Goal: Use online tool/utility: Use online tool/utility

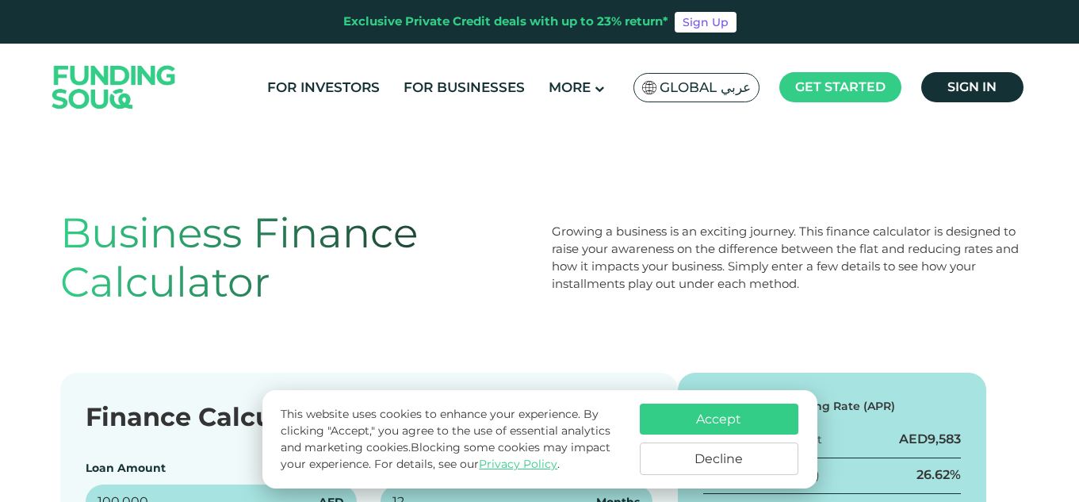
click at [692, 405] on button "Accept" at bounding box center [719, 419] width 159 height 31
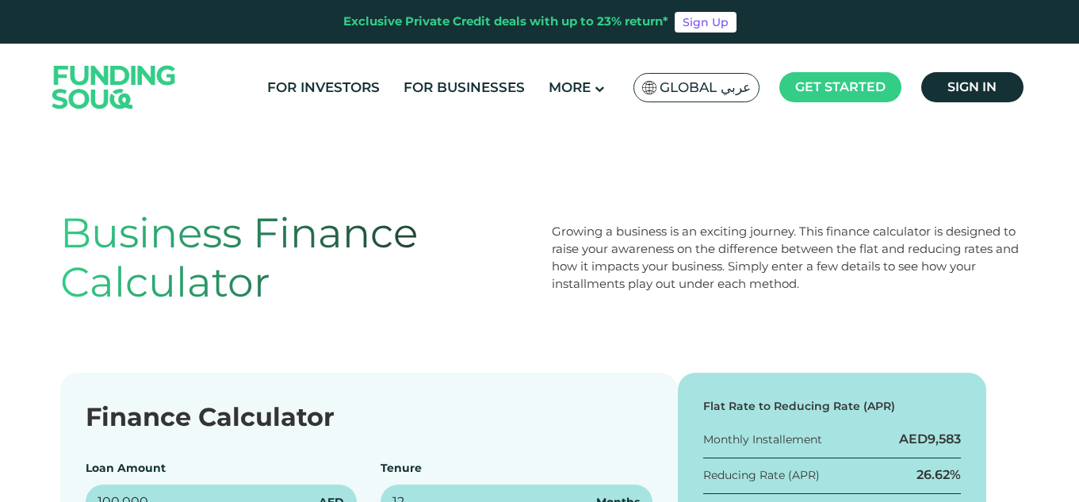
click at [591, 296] on div "Growing a business is an exciting journey. This finance calculator is designed …" at bounding box center [786, 258] width 468 height 99
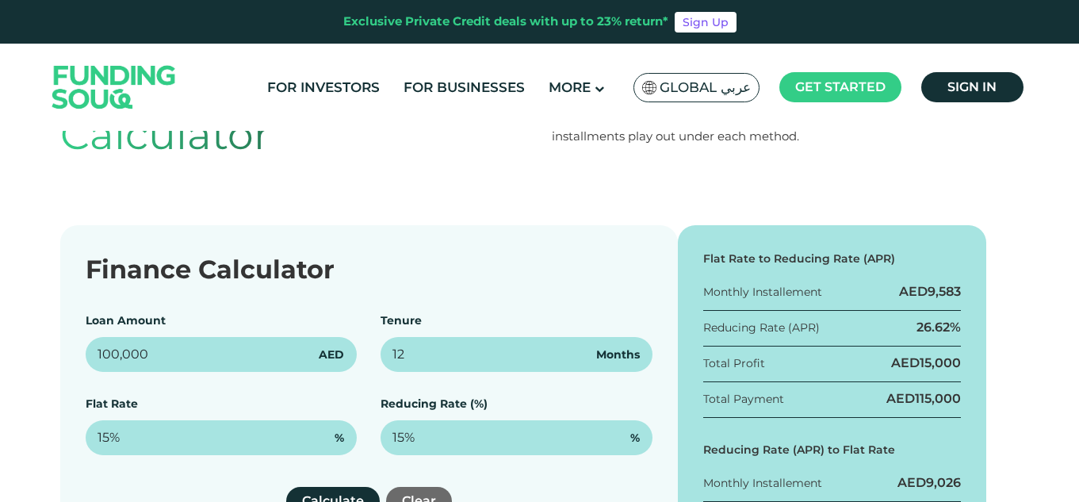
scroll to position [190, 0]
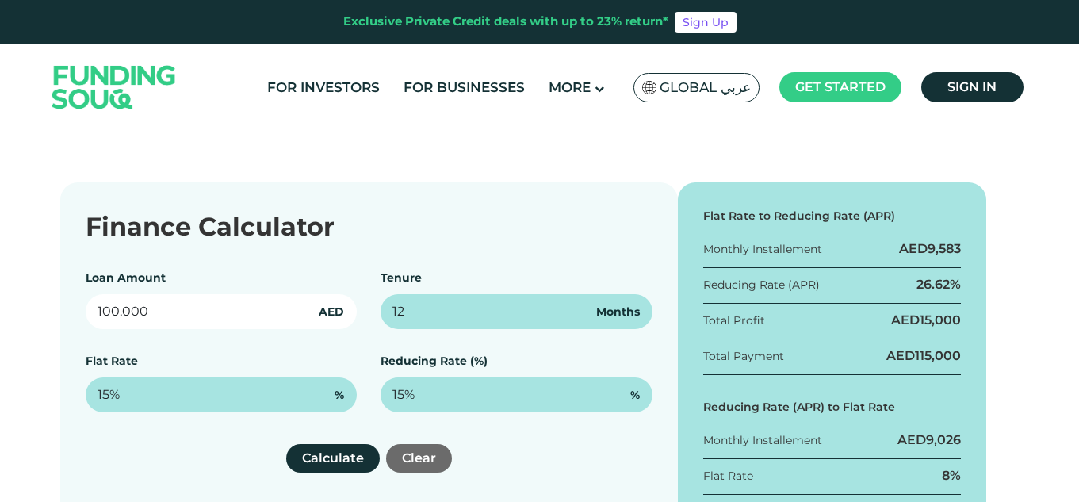
click at [209, 313] on input "100,000" at bounding box center [222, 311] width 272 height 35
type input "300,000"
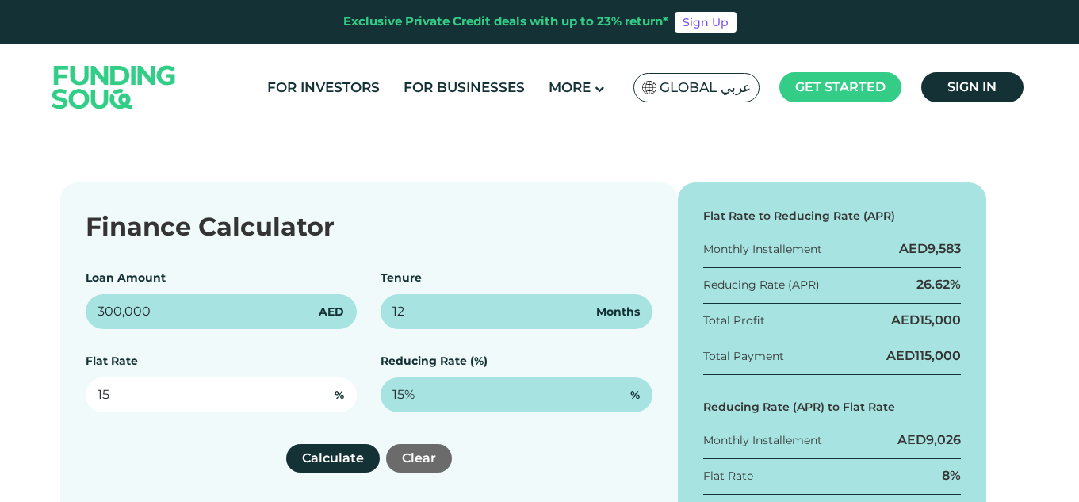
type input "1"
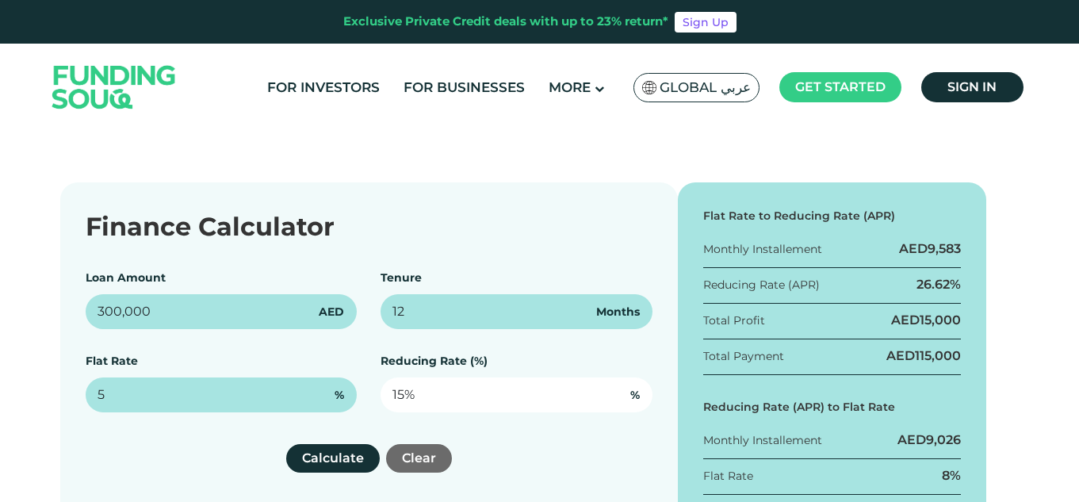
type input "5%"
type input "1"
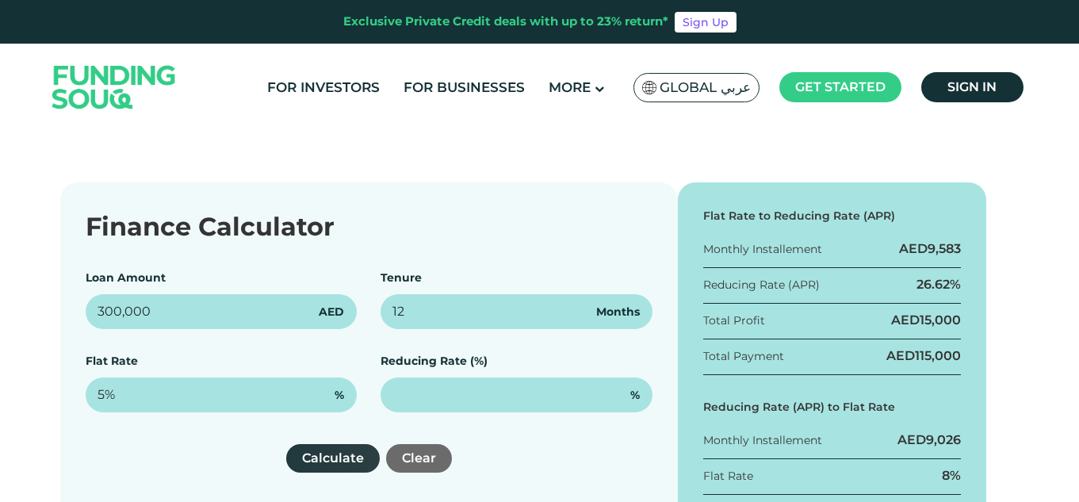
click at [339, 460] on button "Calculate" at bounding box center [333, 458] width 94 height 29
click at [514, 454] on div "Calculate Clear" at bounding box center [369, 458] width 567 height 29
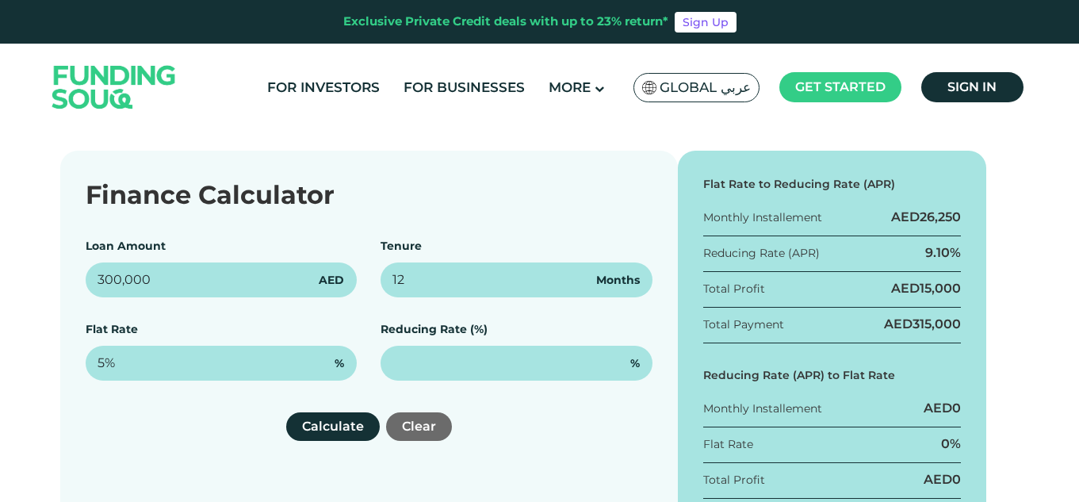
scroll to position [254, 0]
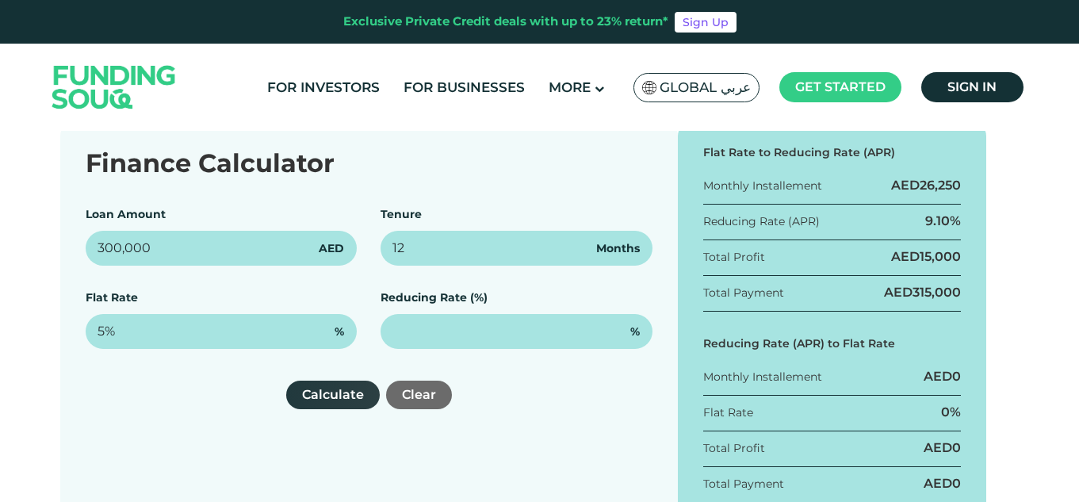
click at [357, 403] on button "Calculate" at bounding box center [333, 395] width 94 height 29
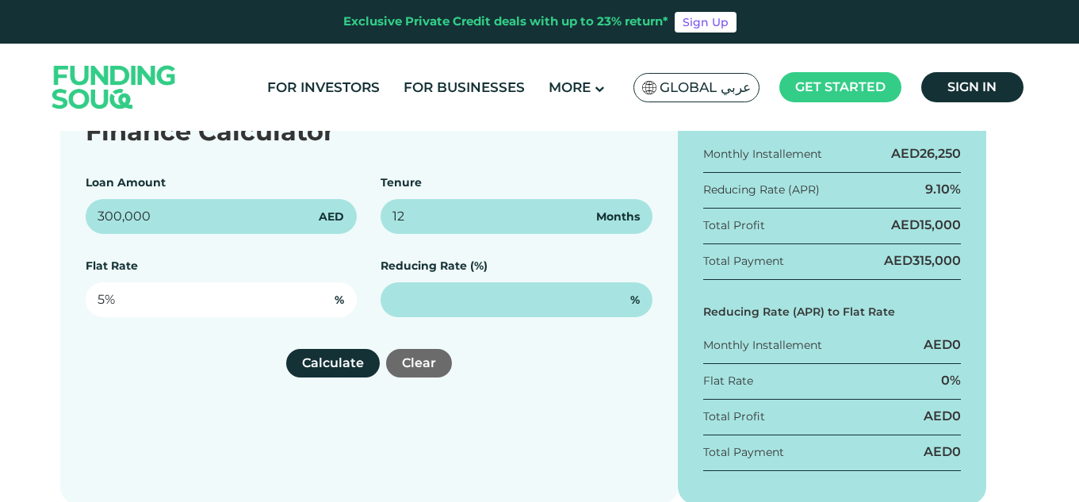
type input "5"
click at [173, 305] on input "5" at bounding box center [222, 299] width 272 height 35
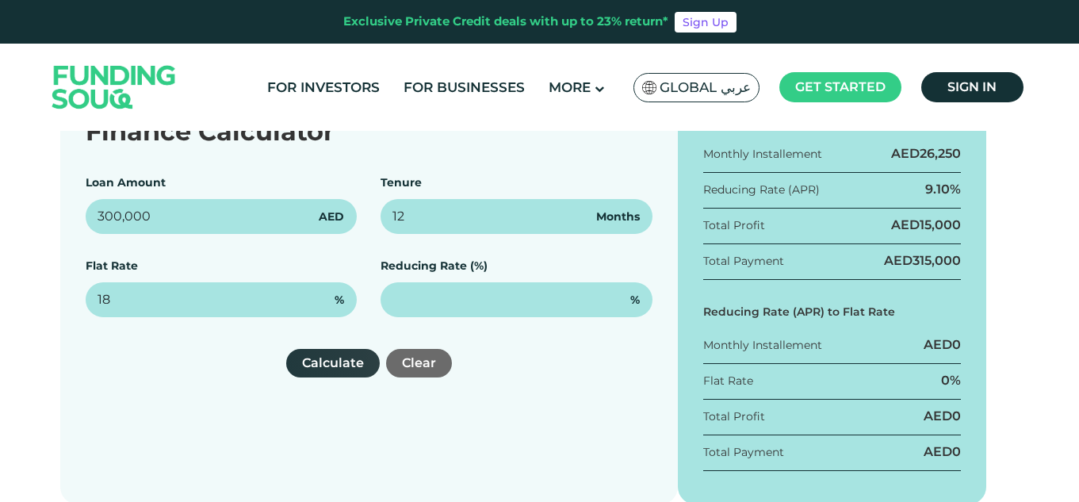
type input "18%"
click at [318, 376] on button "Calculate" at bounding box center [333, 363] width 94 height 29
click at [563, 392] on div "Finance Calculator Loan Amount 300,000 AED Tenure 12 Months Flat Rate 18% % Red…" at bounding box center [369, 295] width 618 height 417
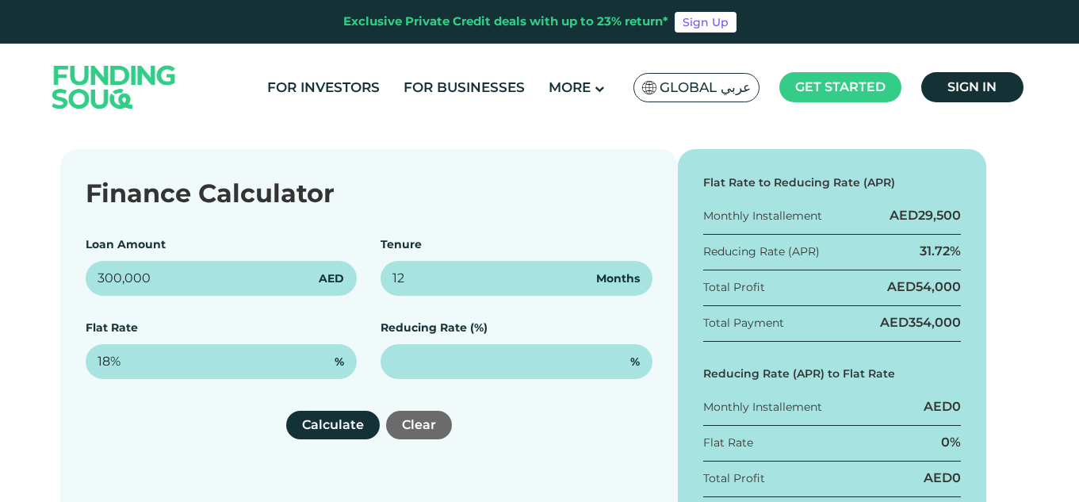
scroll to position [222, 0]
